Goal: Transaction & Acquisition: Purchase product/service

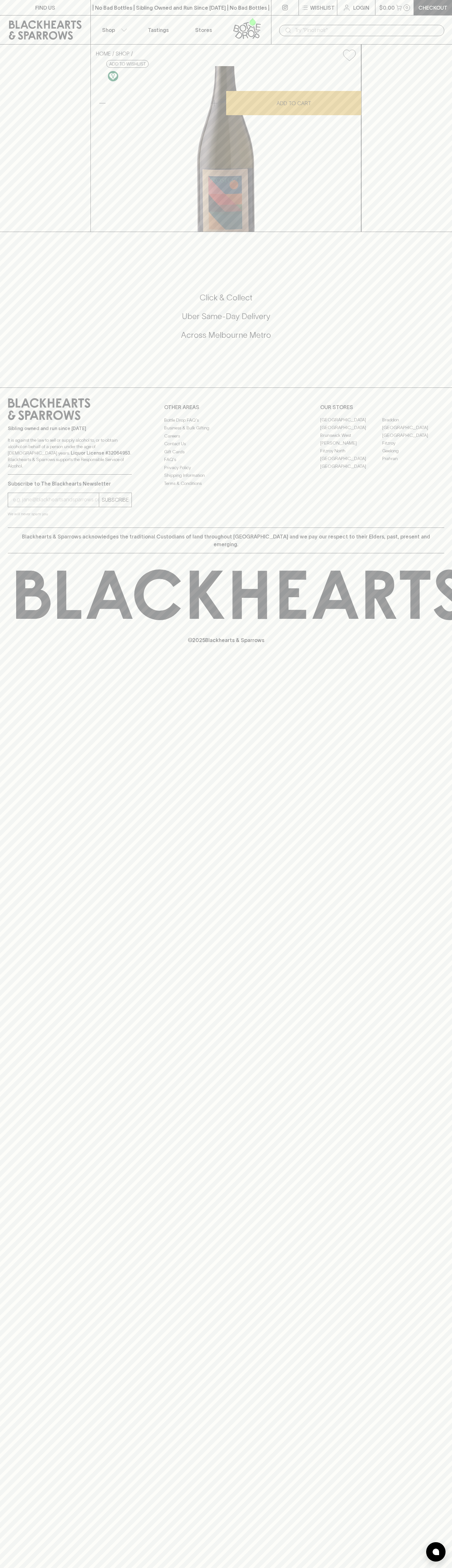
click at [100, 19] on button "Shop" at bounding box center [113, 30] width 45 height 29
click at [98, 1568] on html "FIND US | No Bad Bottles | Sibling Owned and Run Since 2006 | No Bad Bottles | …" at bounding box center [226, 784] width 452 height 1568
click at [7, 368] on div at bounding box center [226, 784] width 452 height 1568
